Goal: Task Accomplishment & Management: Use online tool/utility

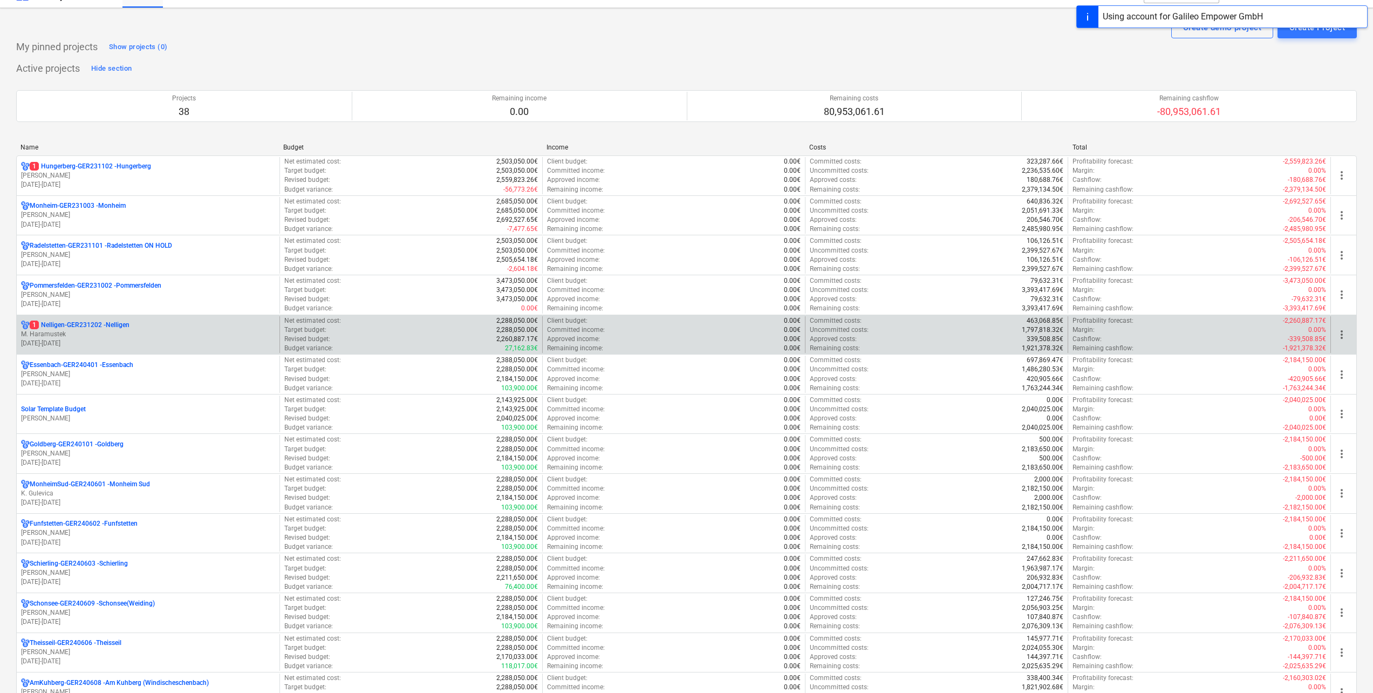
scroll to position [54, 0]
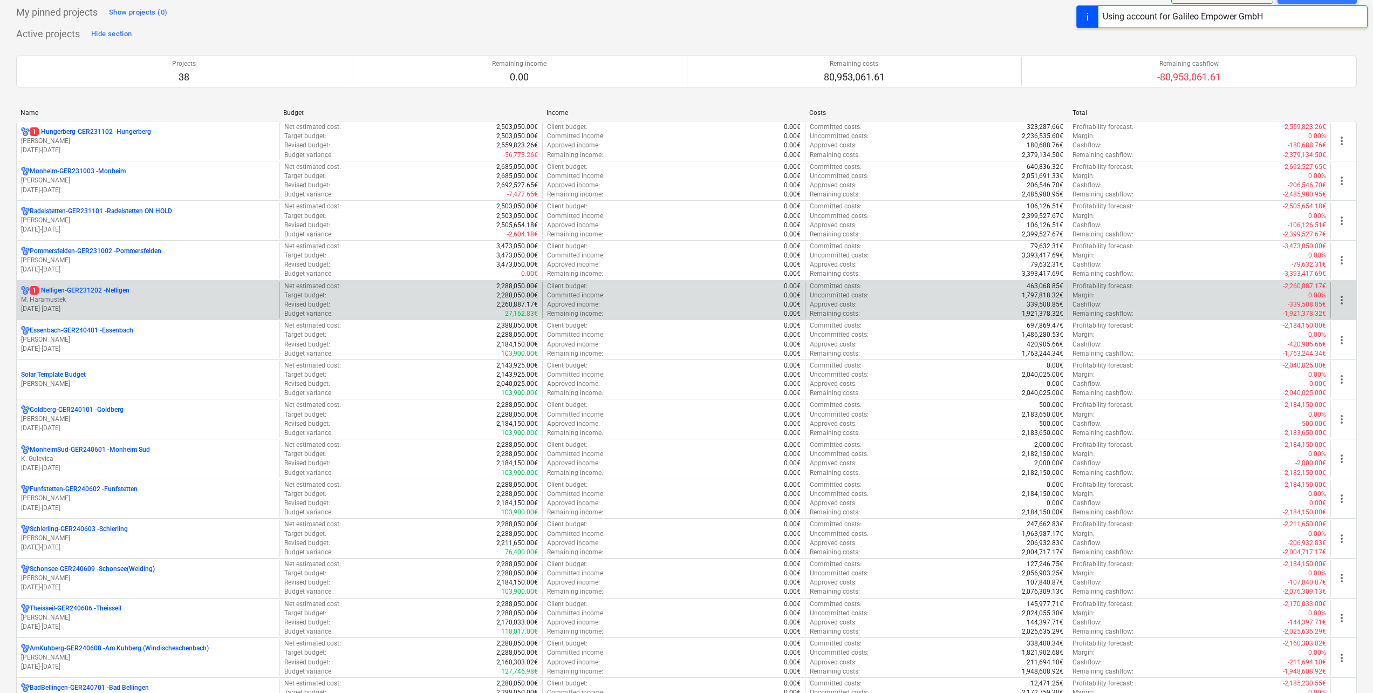
click at [119, 290] on p "1 Nelligen-GER231202 - Nelligen" at bounding box center [80, 290] width 100 height 9
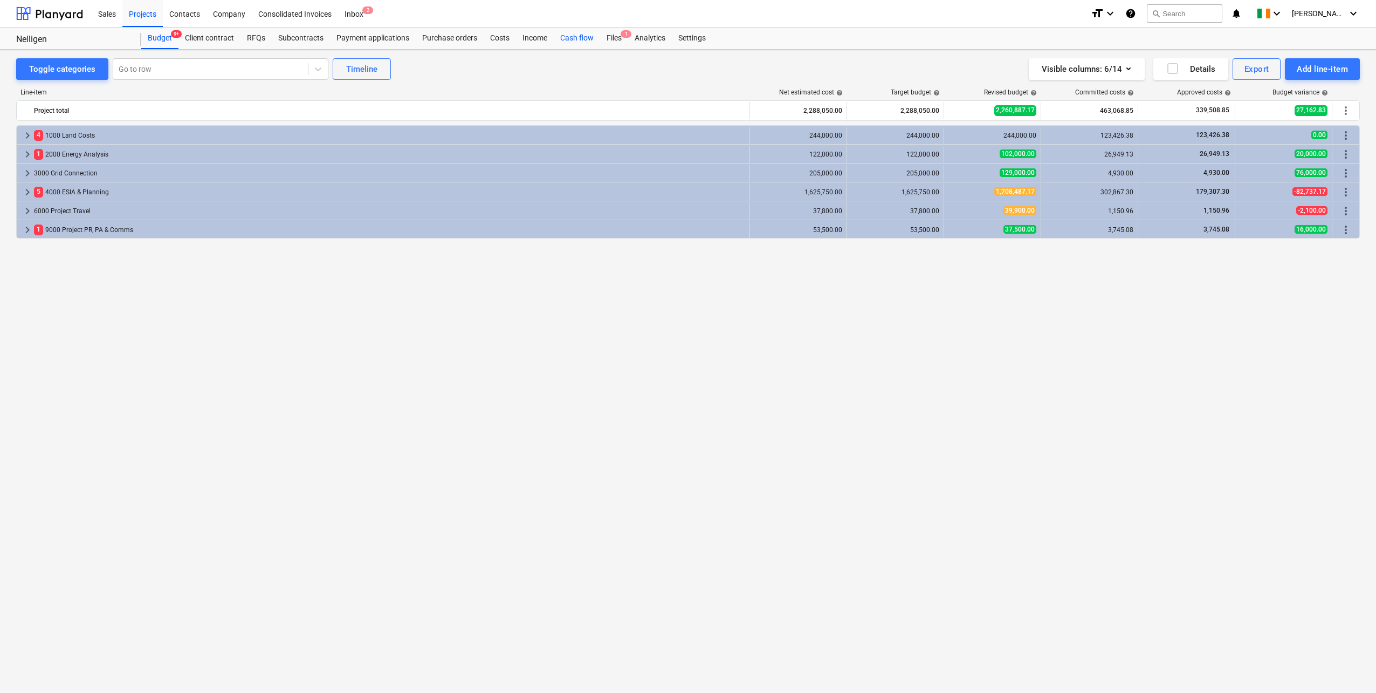
click at [561, 39] on div "Cash flow" at bounding box center [577, 39] width 46 height 22
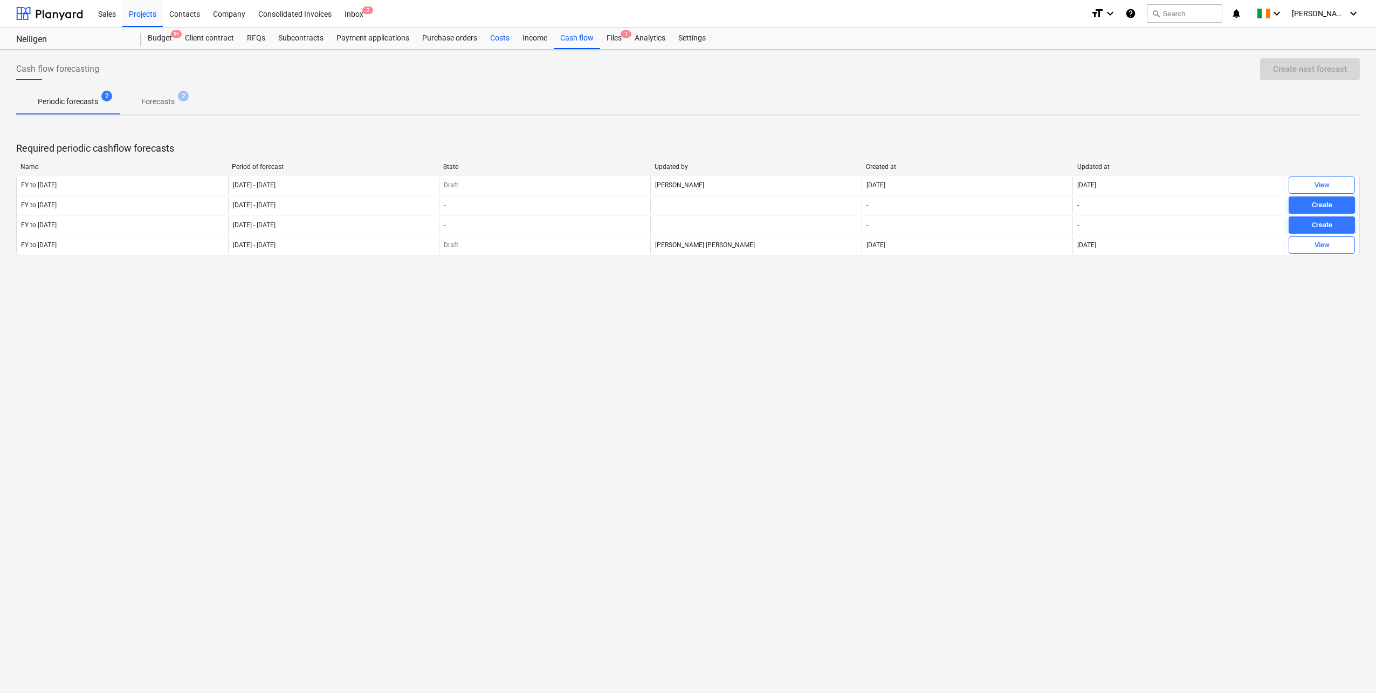
click at [499, 40] on div "Costs" at bounding box center [500, 39] width 32 height 22
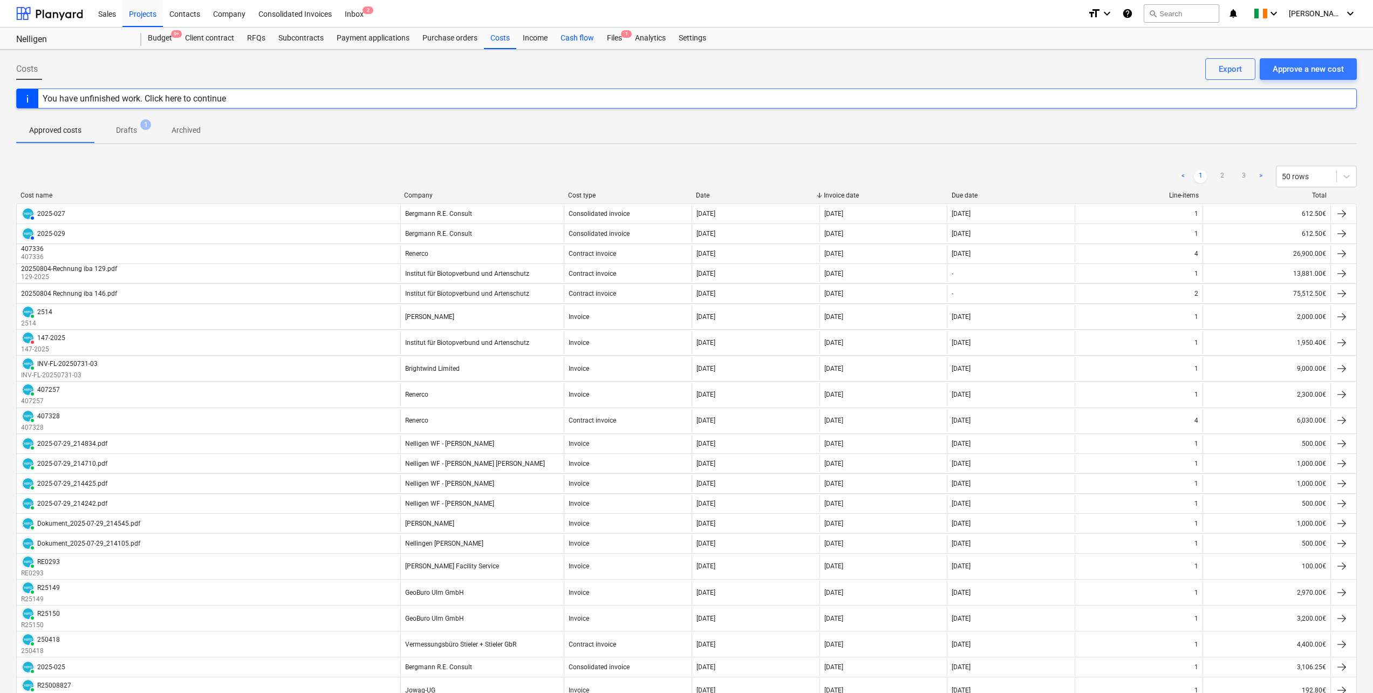
click at [580, 39] on div "Cash flow" at bounding box center [577, 39] width 46 height 22
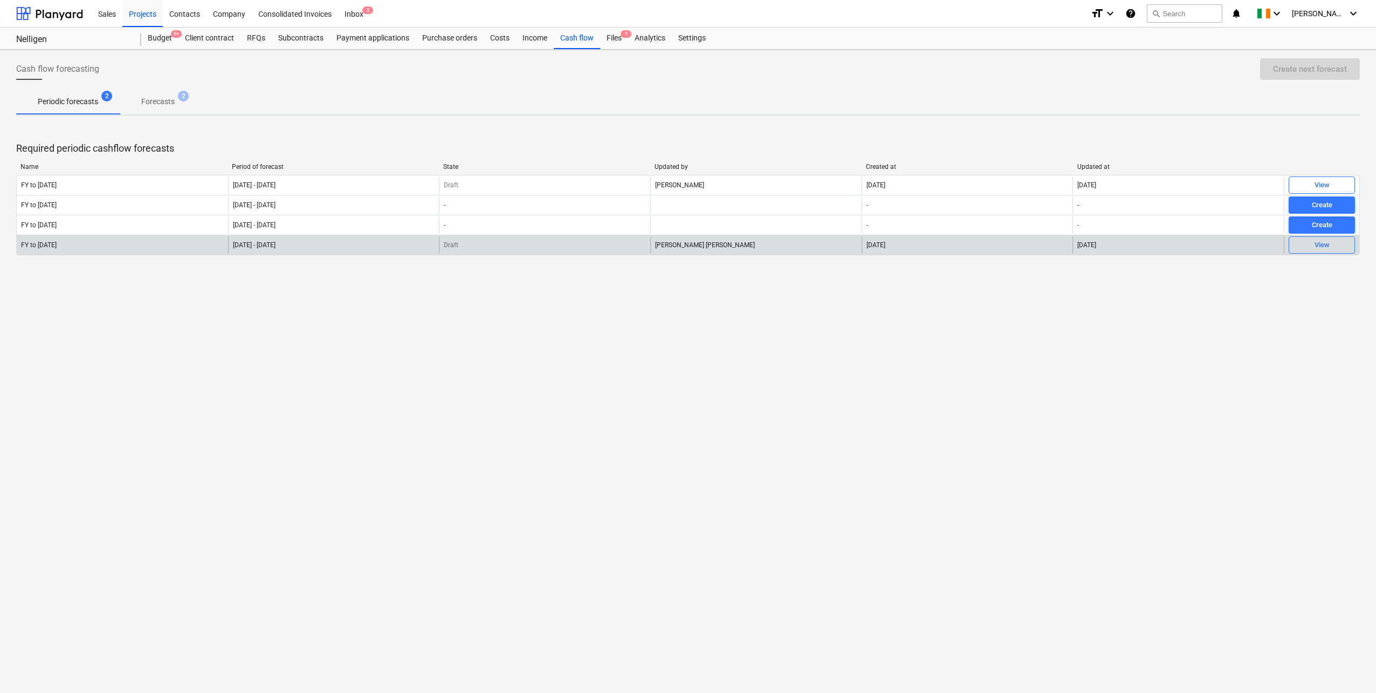
click at [260, 241] on div "[DATE] - [DATE]" at bounding box center [333, 244] width 211 height 17
click at [1304, 243] on span "View" at bounding box center [1322, 245] width 57 height 12
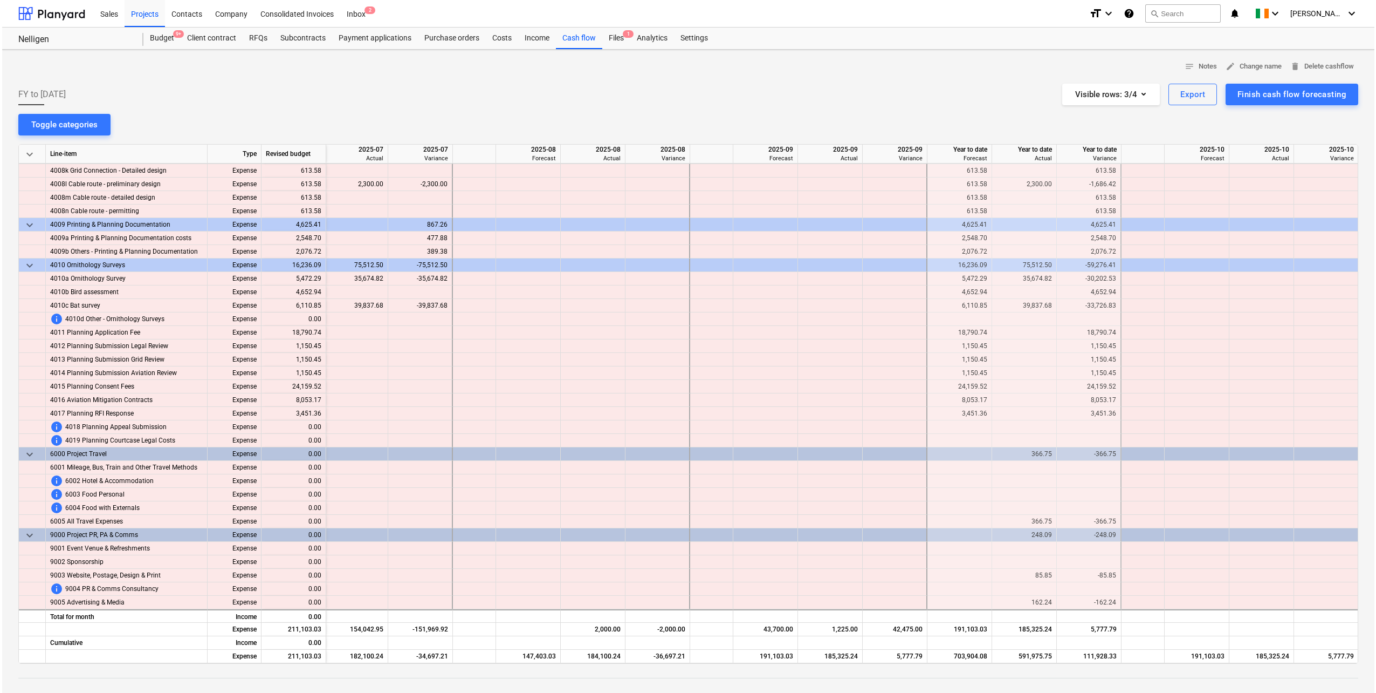
scroll to position [1244, 818]
click at [223, 13] on div "Company" at bounding box center [229, 13] width 45 height 28
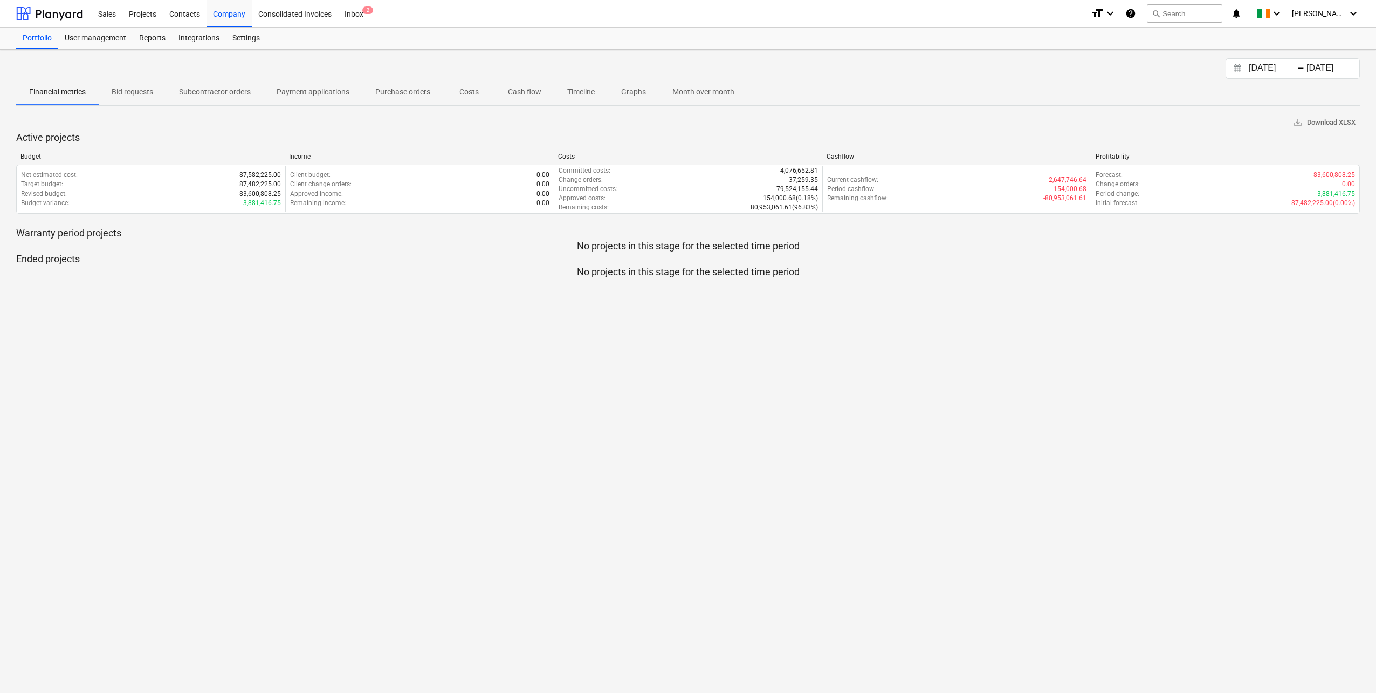
click at [532, 89] on p "Cash flow" at bounding box center [524, 91] width 33 height 11
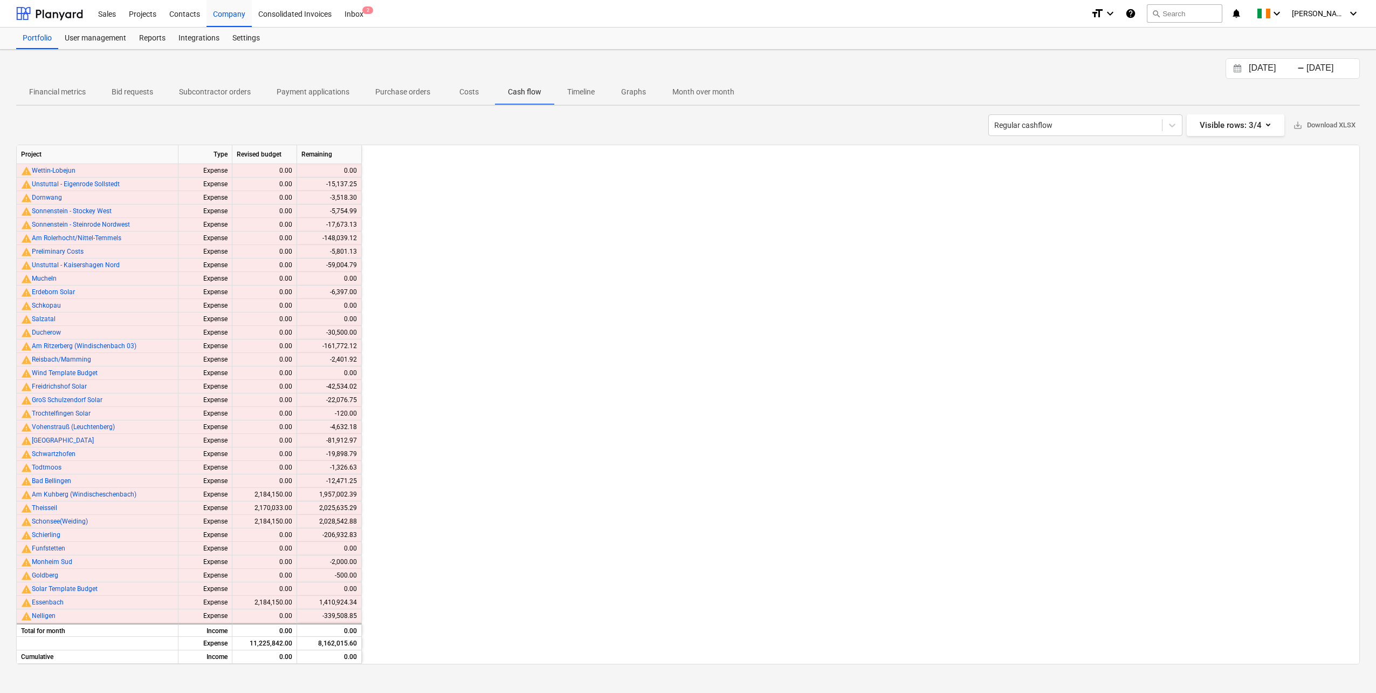
scroll to position [0, 1553]
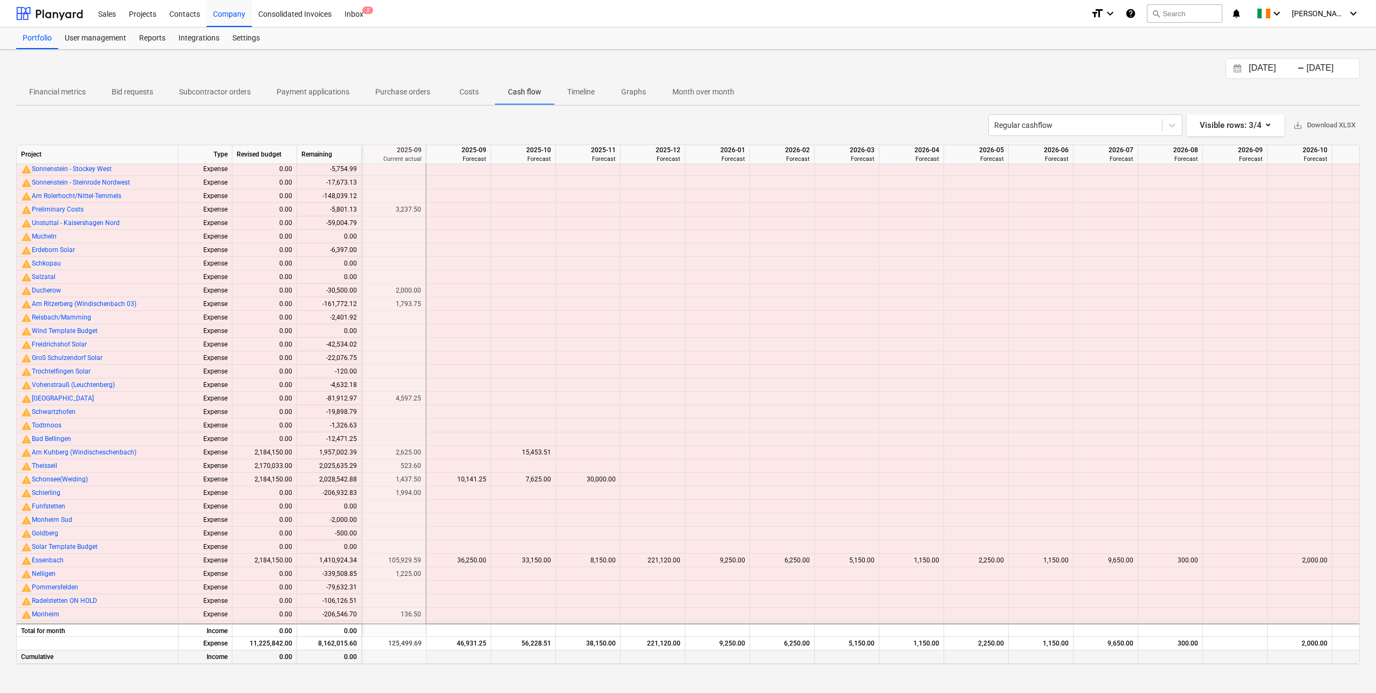
drag, startPoint x: 726, startPoint y: 655, endPoint x: 659, endPoint y: 654, distance: 67.4
click at [0, 0] on div "Cumulative Income 0.00 0.00" at bounding box center [0, 0] width 0 height 0
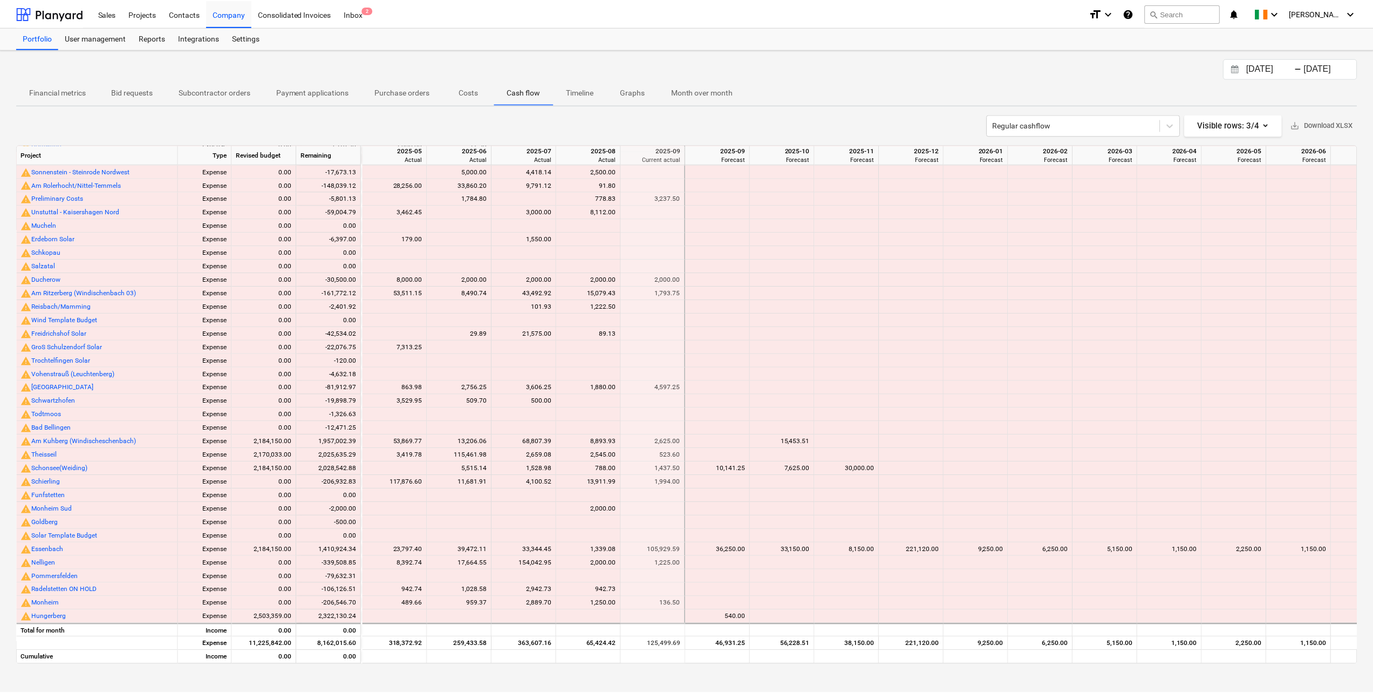
scroll to position [57, 1229]
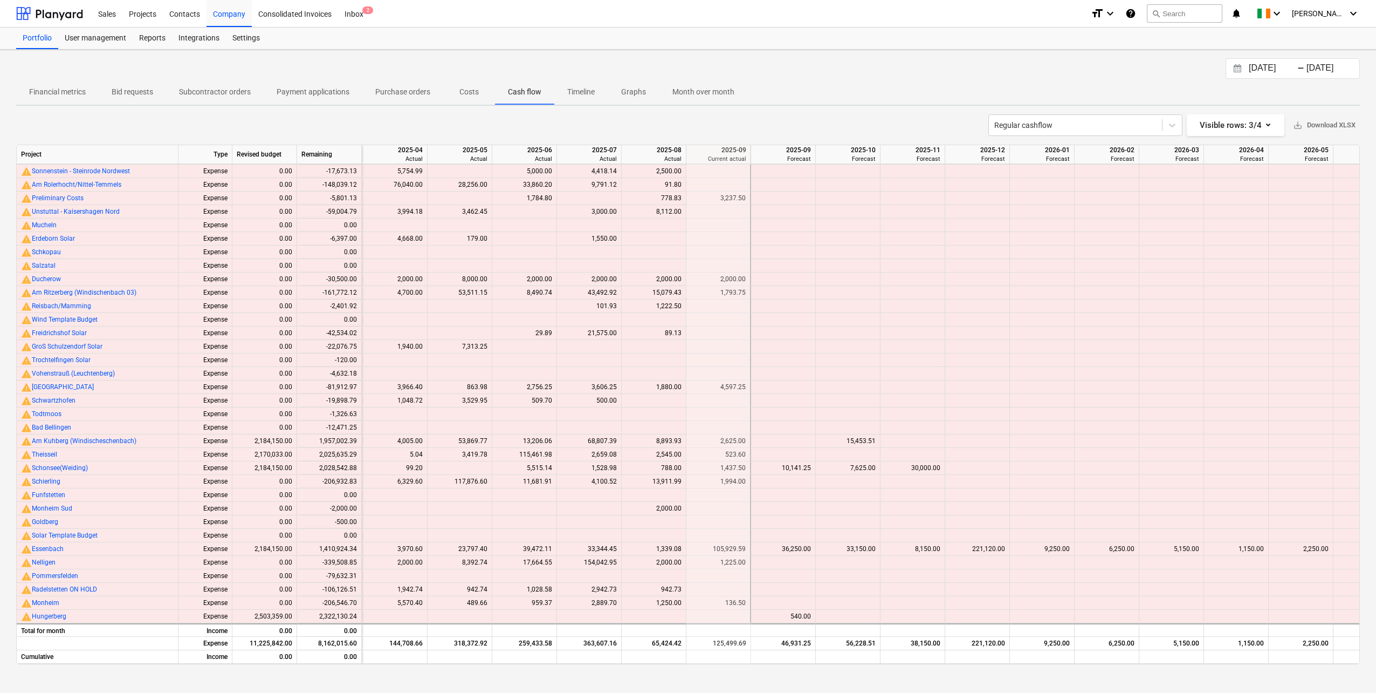
click at [469, 91] on p "Costs" at bounding box center [469, 91] width 26 height 11
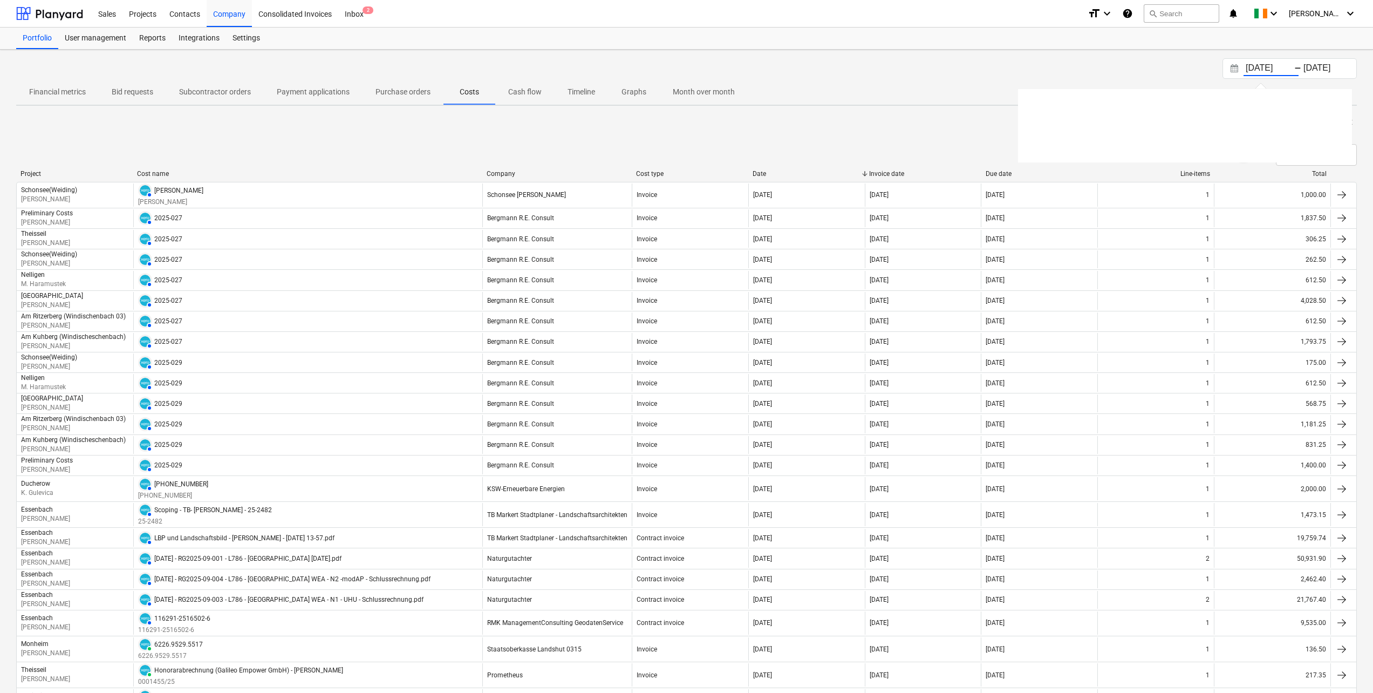
click at [1283, 69] on input "[DATE]" at bounding box center [1270, 68] width 55 height 15
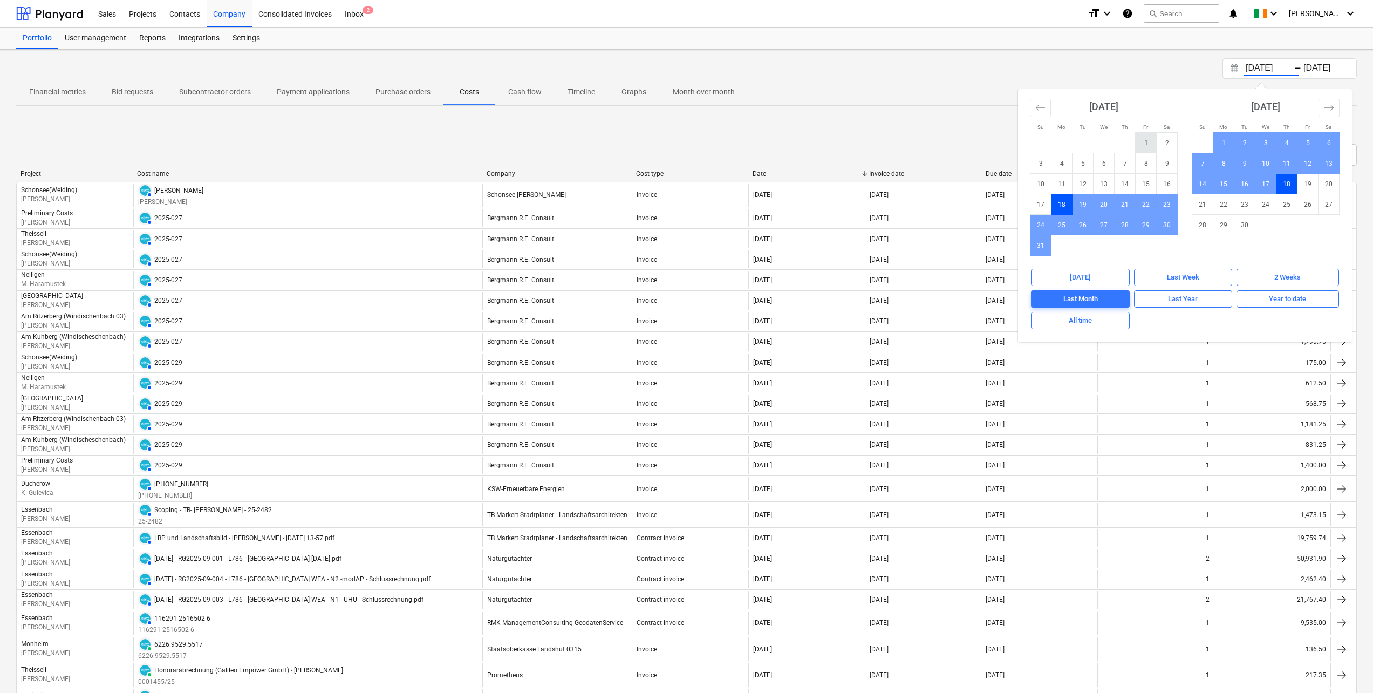
click at [1142, 145] on td "1" at bounding box center [1145, 143] width 21 height 20
type input "[DATE]"
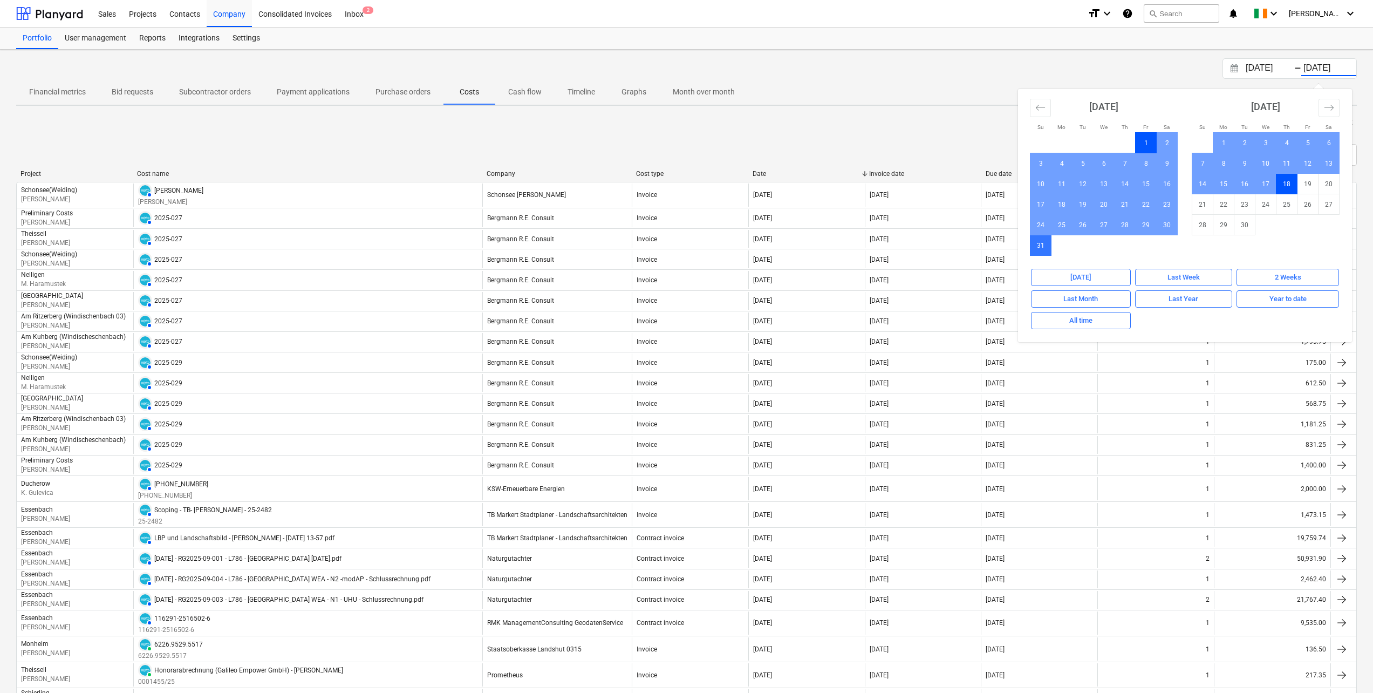
click at [1042, 244] on td "31" at bounding box center [1040, 245] width 21 height 20
type input "[DATE]"
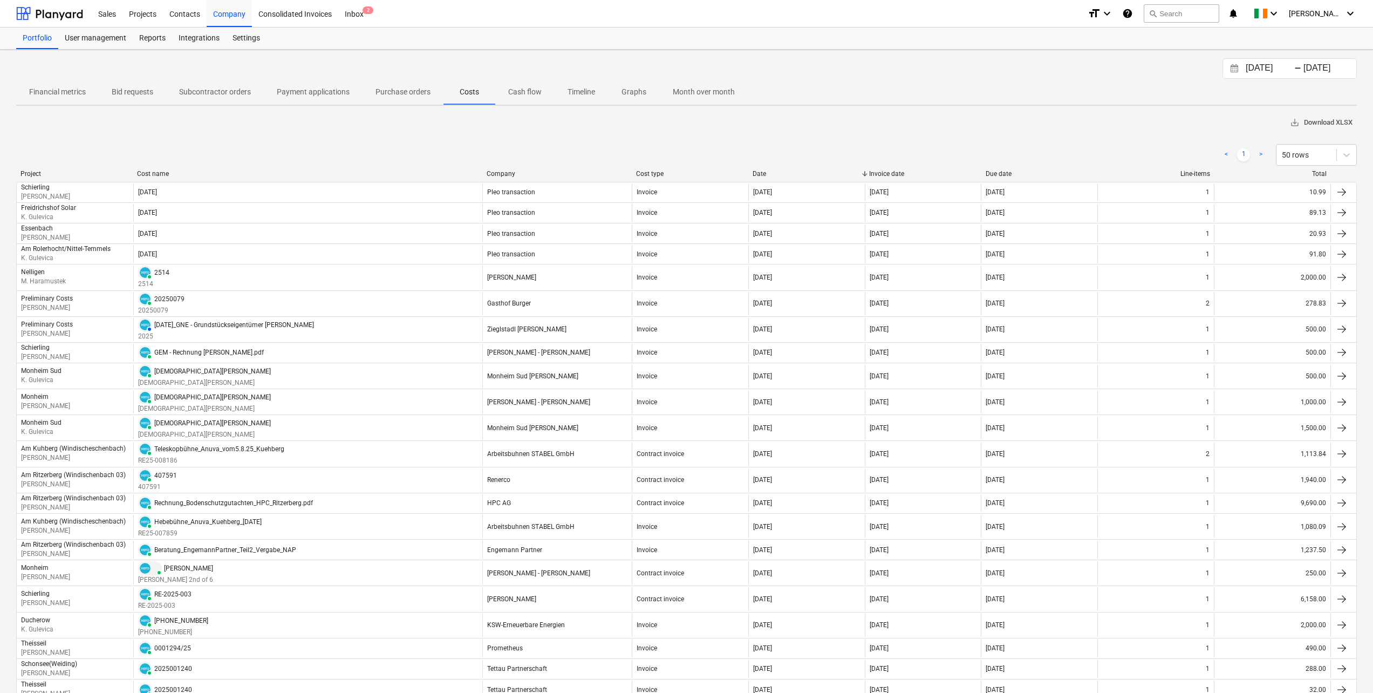
click at [1307, 120] on span "save_alt Download XLSX" at bounding box center [1321, 123] width 63 height 12
click at [1051, 73] on div "[DATE] Press the down arrow key to interact with the calendar and select a date…" at bounding box center [686, 68] width 1340 height 20
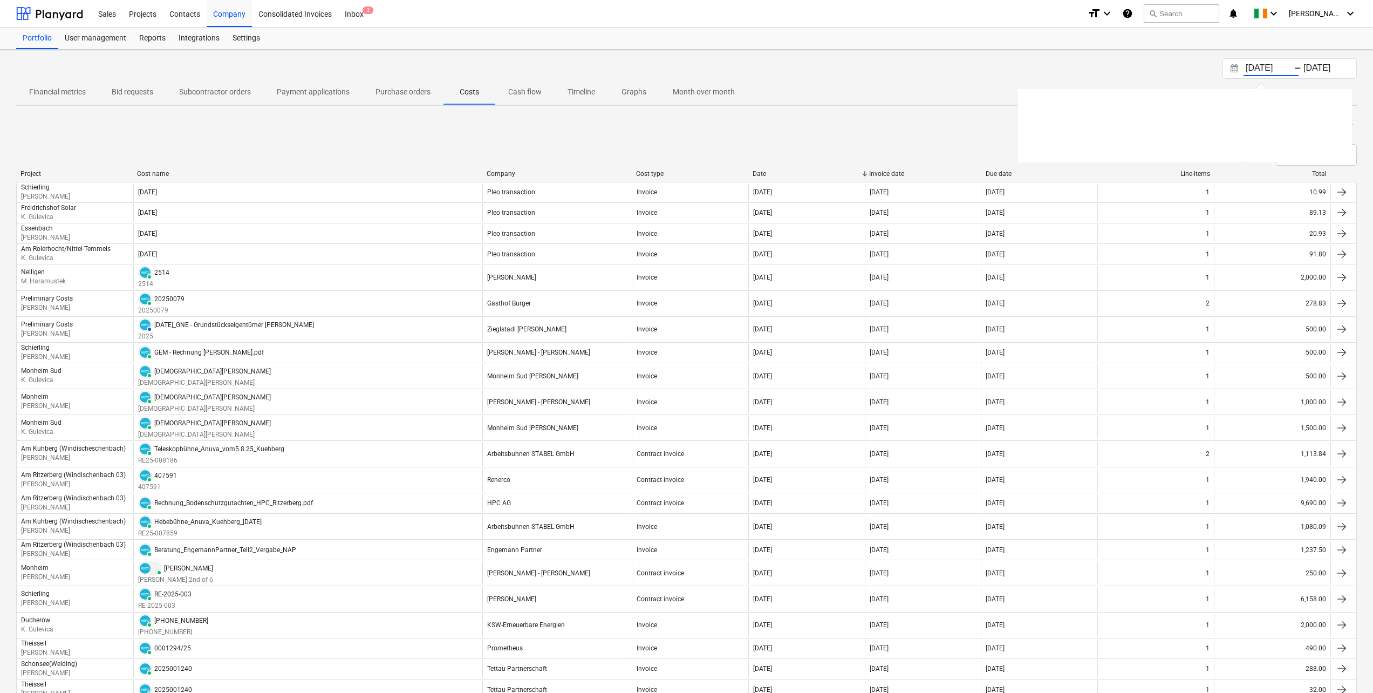
click at [1248, 66] on input "[DATE]" at bounding box center [1270, 68] width 55 height 15
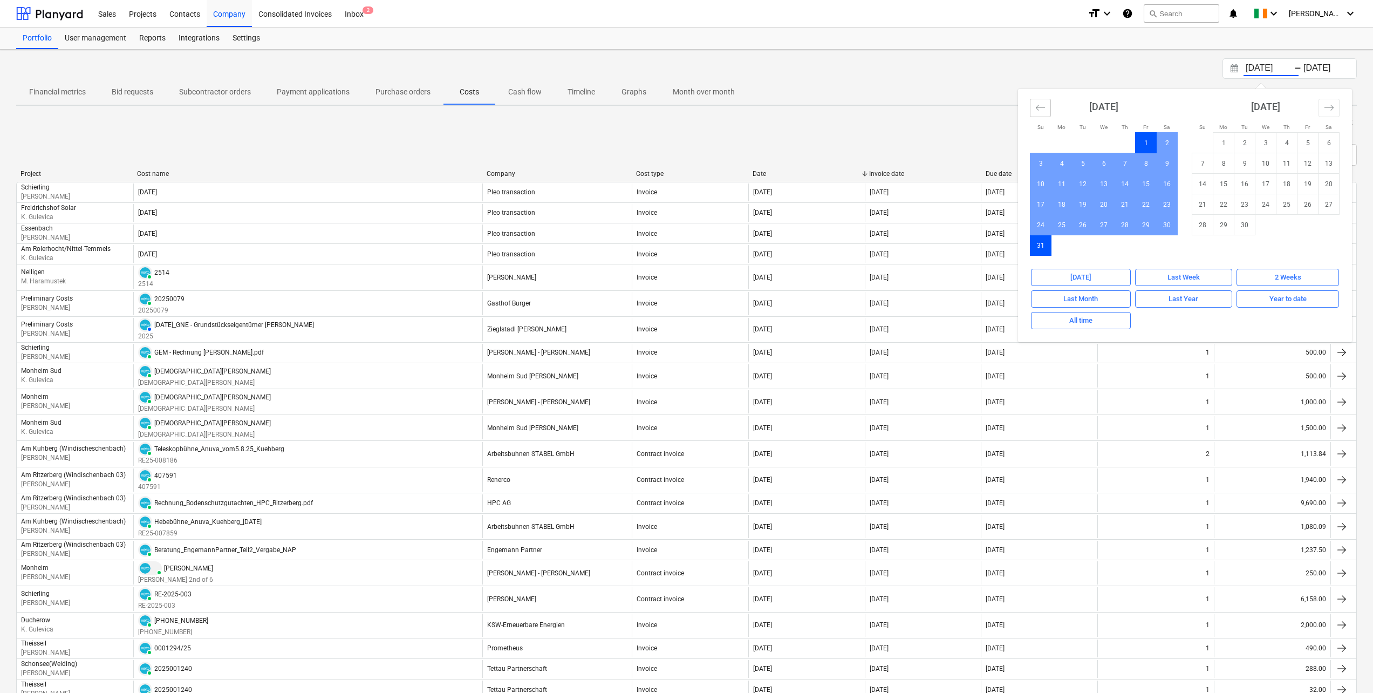
click at [1037, 107] on icon "Move backward to switch to the previous month." at bounding box center [1040, 107] width 10 height 10
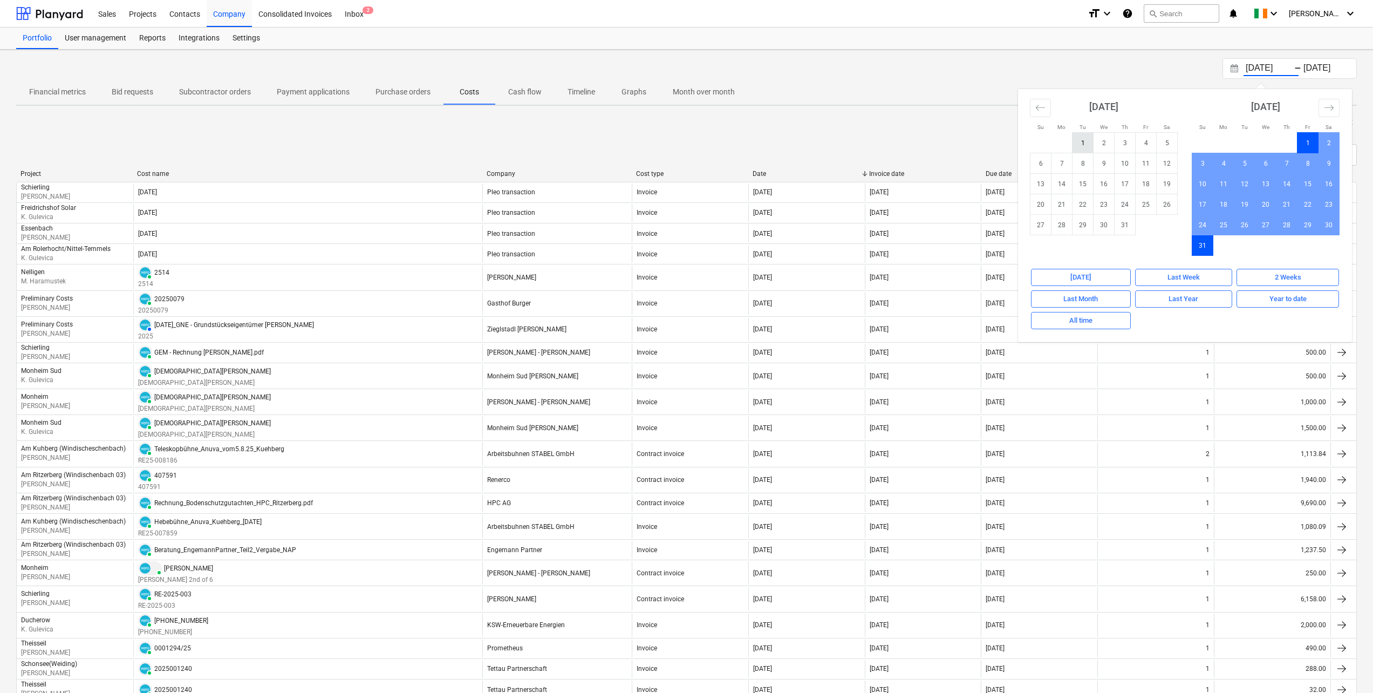
click at [1086, 140] on td "1" at bounding box center [1082, 143] width 21 height 20
type input "[DATE]"
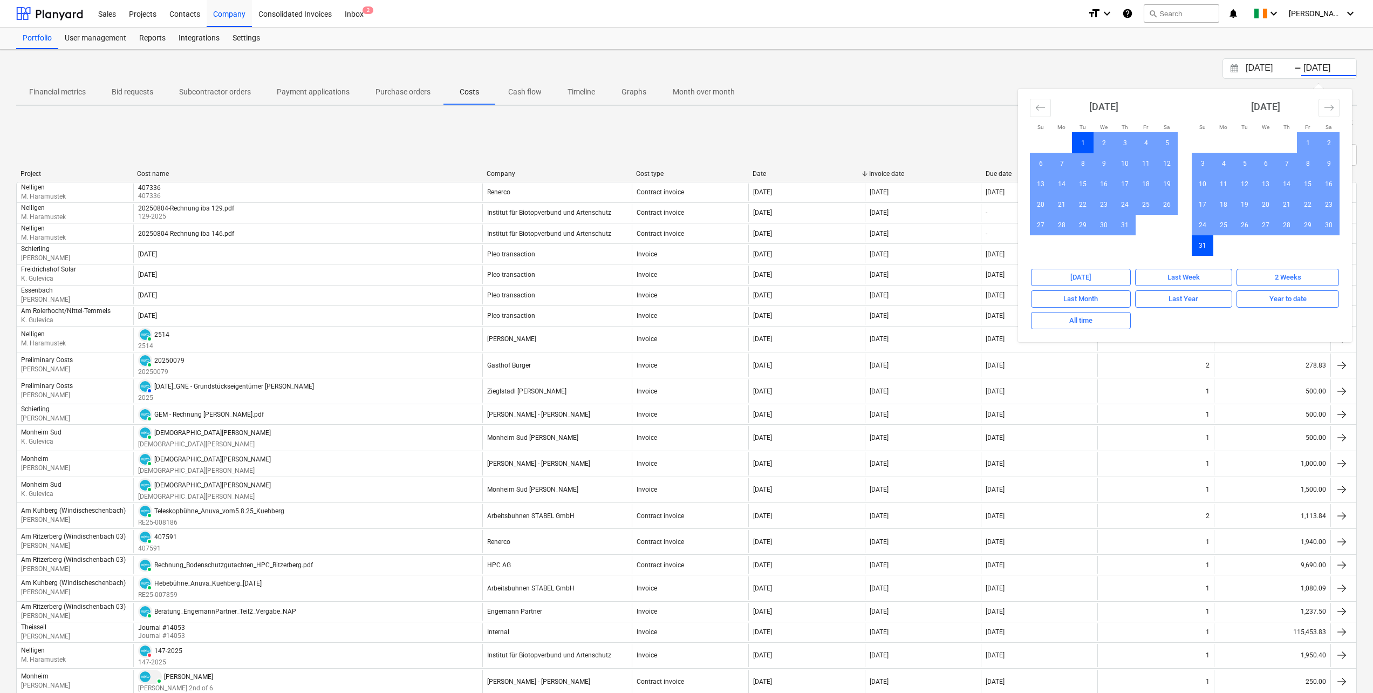
click at [1207, 250] on td "31" at bounding box center [1202, 245] width 21 height 20
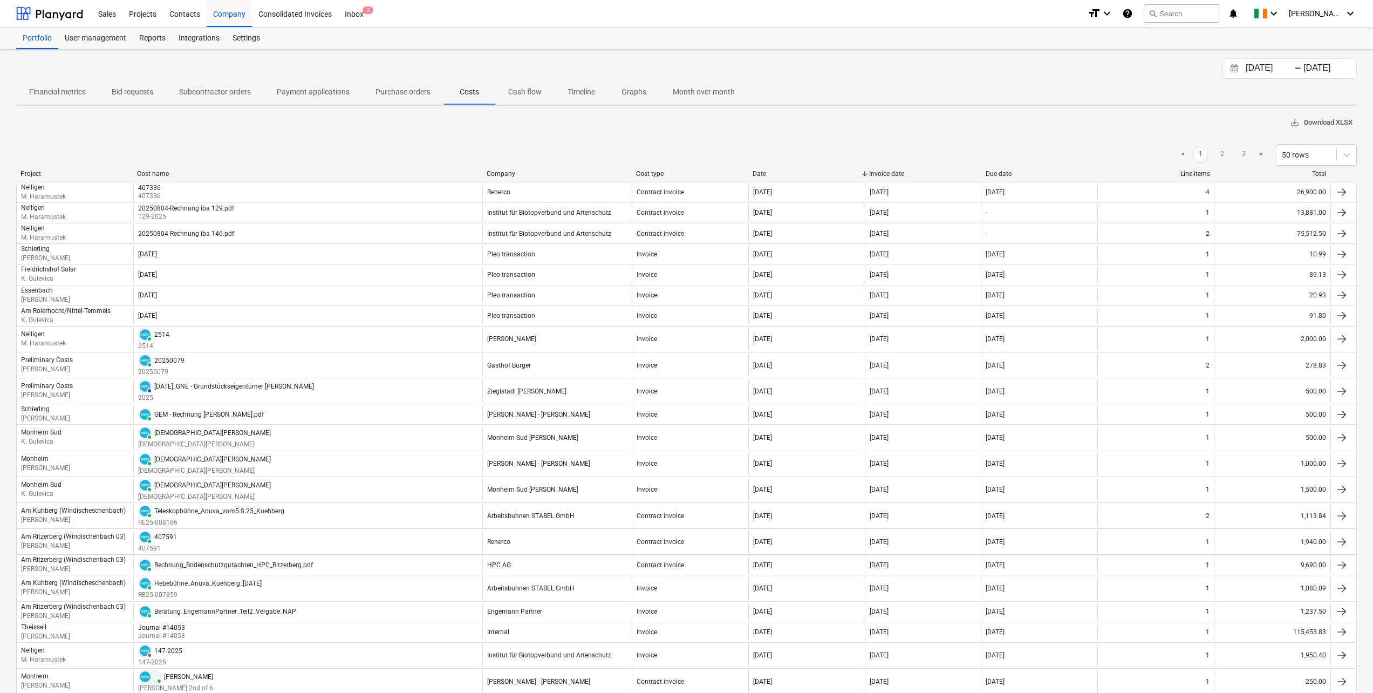
click at [1318, 120] on span "save_alt Download XLSX" at bounding box center [1321, 123] width 63 height 12
